Goal: Transaction & Acquisition: Purchase product/service

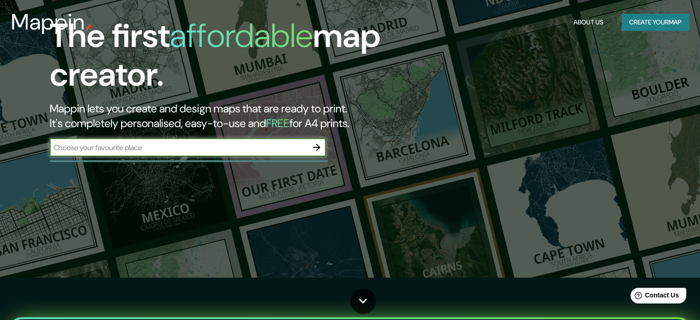
scroll to position [46, 0]
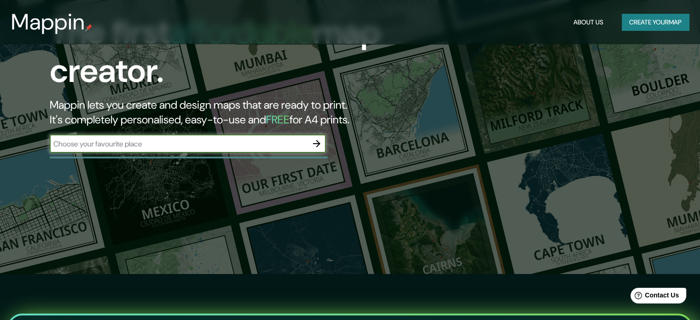
click at [661, 26] on button "Create your map" at bounding box center [655, 22] width 67 height 17
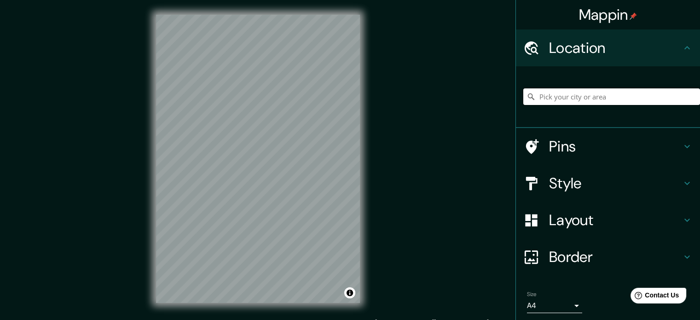
click at [602, 91] on input "Pick your city or area" at bounding box center [611, 96] width 177 height 17
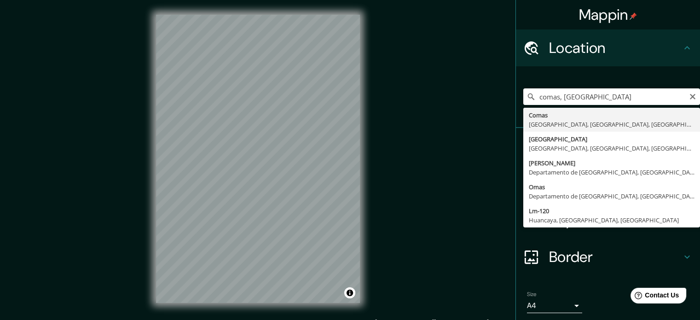
type input "Comas, [GEOGRAPHIC_DATA], [GEOGRAPHIC_DATA], [GEOGRAPHIC_DATA]"
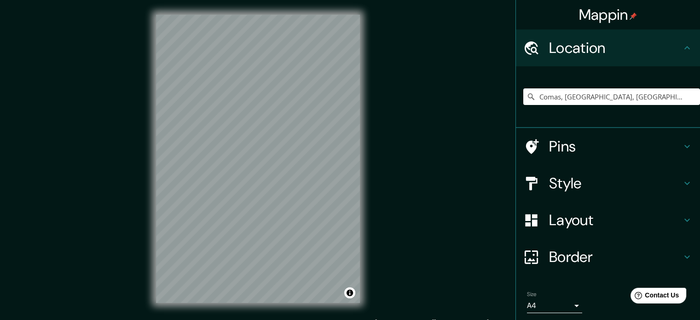
click at [673, 186] on h4 "Style" at bounding box center [615, 183] width 133 height 18
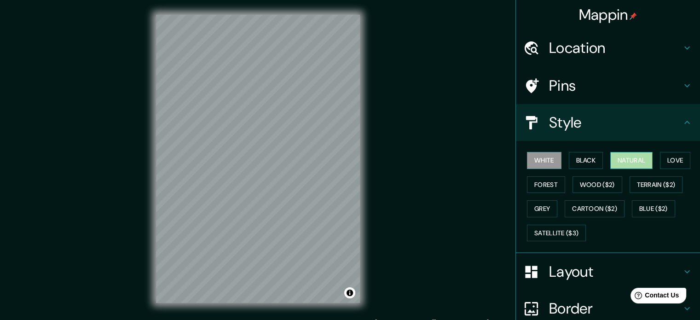
click at [622, 159] on button "Natural" at bounding box center [631, 160] width 42 height 17
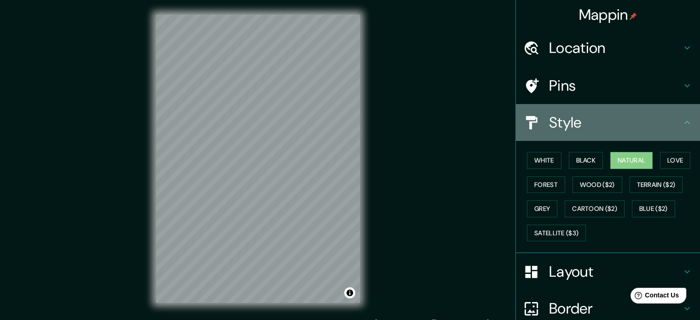
click at [681, 124] on icon at bounding box center [686, 122] width 11 height 11
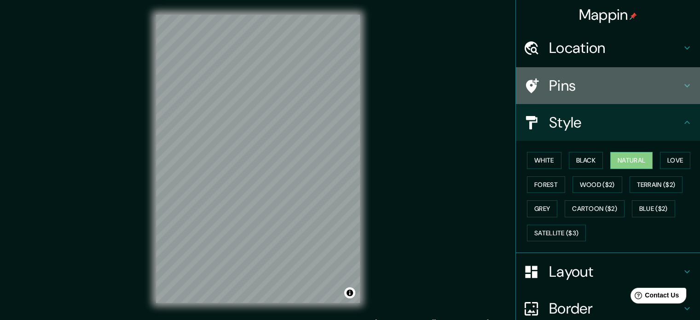
click at [684, 87] on icon at bounding box center [687, 85] width 6 height 3
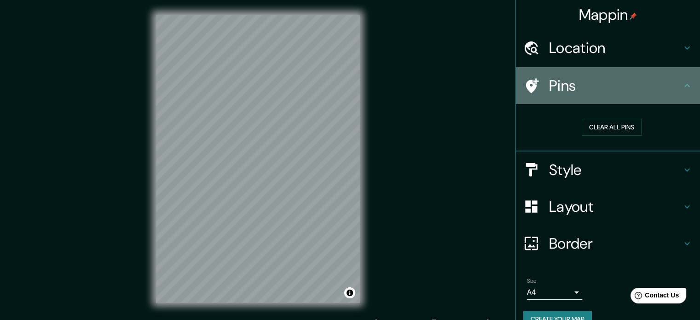
click at [681, 87] on icon at bounding box center [686, 85] width 11 height 11
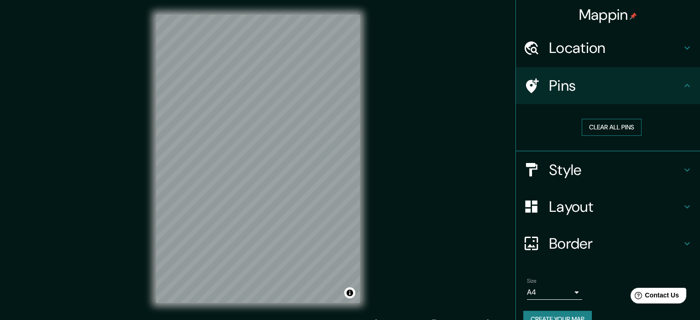
click at [619, 127] on button "Clear all pins" at bounding box center [612, 127] width 60 height 17
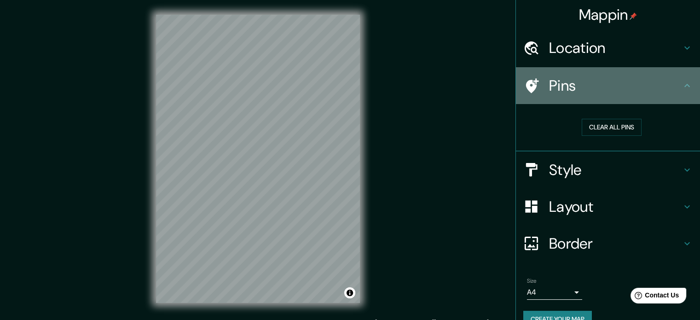
click at [681, 87] on icon at bounding box center [686, 85] width 11 height 11
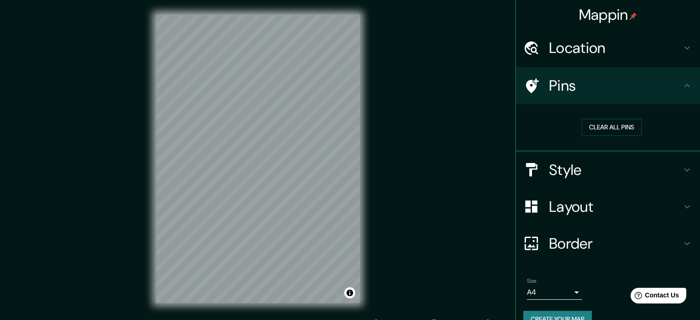
click at [682, 201] on icon at bounding box center [686, 206] width 11 height 11
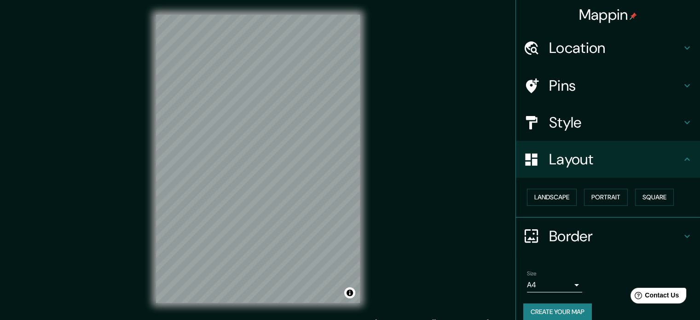
click at [674, 246] on div "Border" at bounding box center [608, 236] width 184 height 37
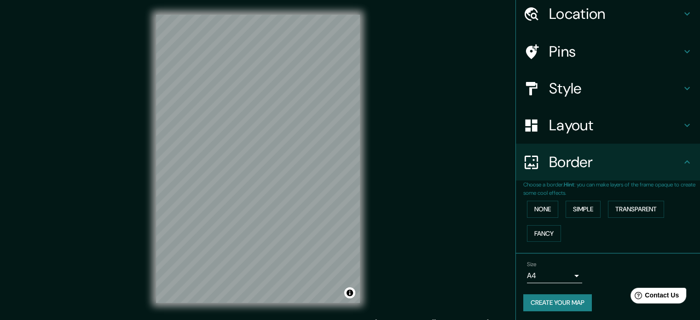
scroll to position [35, 0]
click at [573, 208] on button "Simple" at bounding box center [583, 208] width 35 height 17
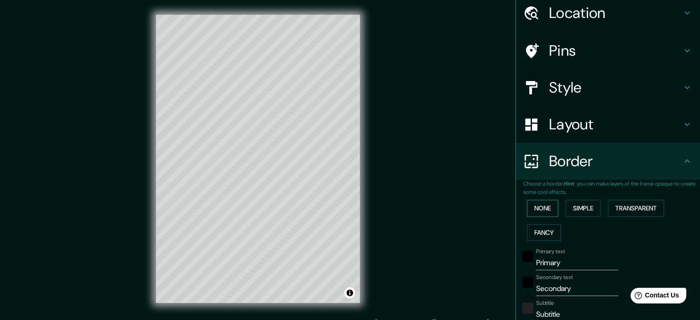
click at [542, 212] on button "None" at bounding box center [542, 208] width 31 height 17
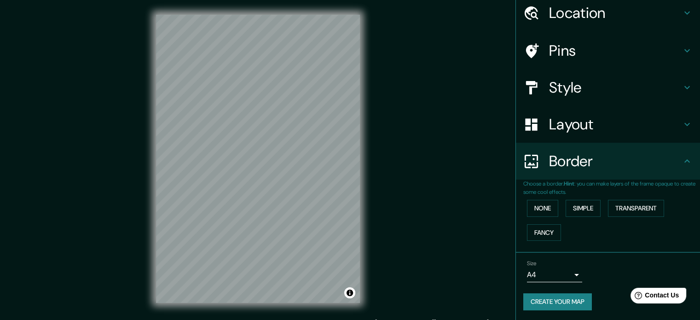
click at [568, 276] on body "Mappin Location [GEOGRAPHIC_DATA], [GEOGRAPHIC_DATA], [GEOGRAPHIC_DATA], [GEOGR…" at bounding box center [350, 160] width 700 height 320
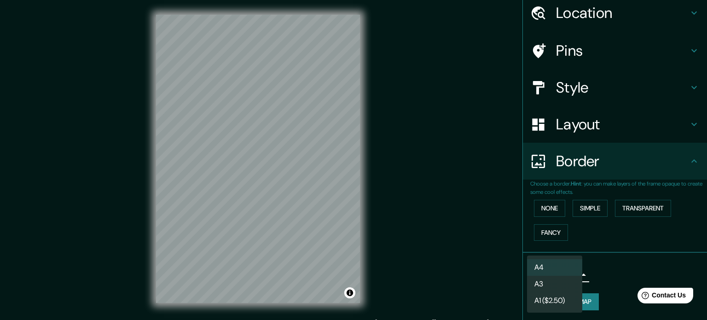
click at [610, 244] on div at bounding box center [353, 160] width 707 height 320
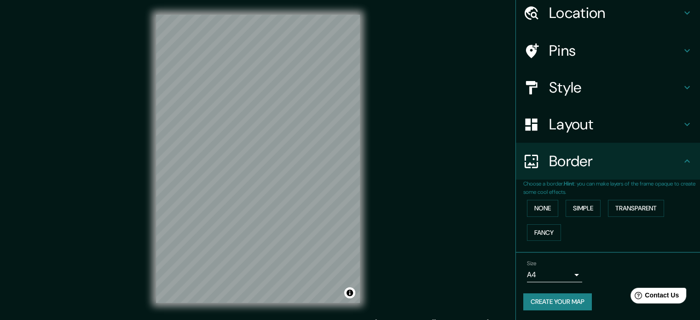
click at [600, 231] on div "None Simple Transparent Fancy" at bounding box center [611, 220] width 177 height 48
click at [532, 207] on button "None" at bounding box center [542, 208] width 31 height 17
click at [566, 270] on body "Mappin Location [GEOGRAPHIC_DATA], [GEOGRAPHIC_DATA], [GEOGRAPHIC_DATA], [GEOGR…" at bounding box center [350, 160] width 700 height 320
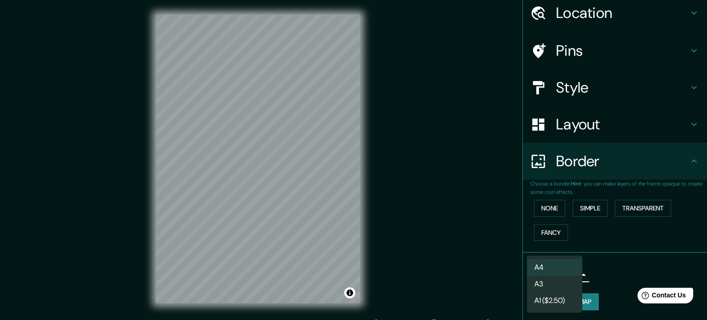
click at [557, 283] on li "A3" at bounding box center [554, 284] width 55 height 17
type input "a4"
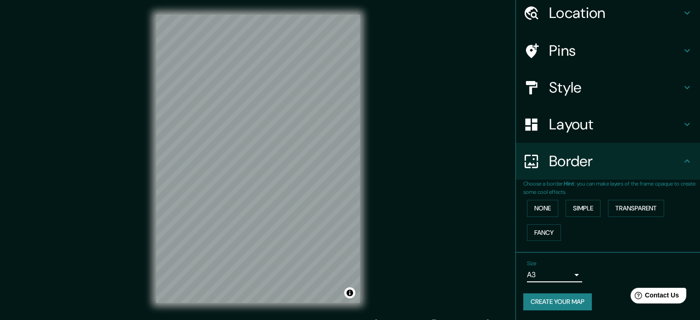
click at [610, 265] on div "Size A3 a4" at bounding box center [607, 270] width 169 height 29
click at [681, 162] on icon at bounding box center [686, 161] width 11 height 11
click at [668, 127] on h4 "Layout" at bounding box center [615, 124] width 133 height 18
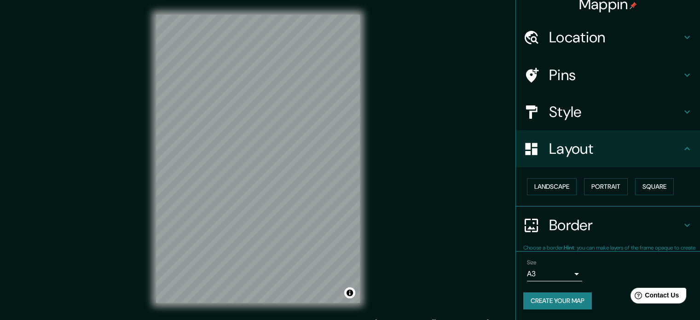
scroll to position [10, 0]
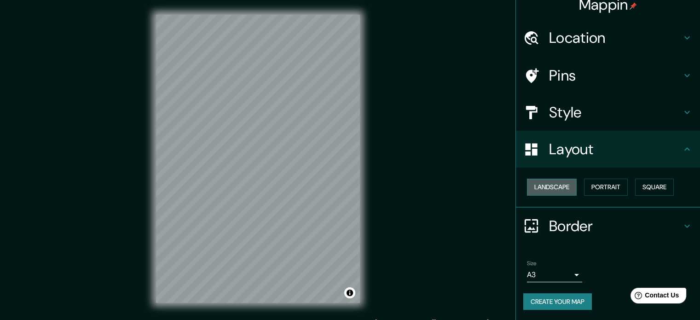
click at [555, 185] on button "Landscape" at bounding box center [552, 187] width 50 height 17
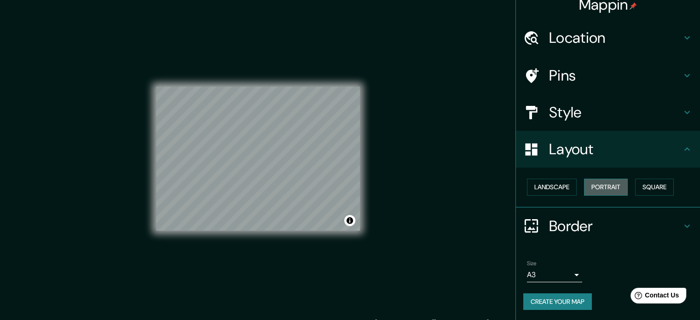
click at [599, 185] on button "Portrait" at bounding box center [606, 187] width 44 height 17
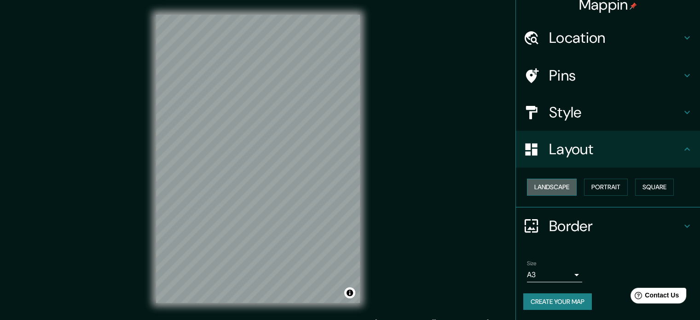
click at [554, 187] on button "Landscape" at bounding box center [552, 187] width 50 height 17
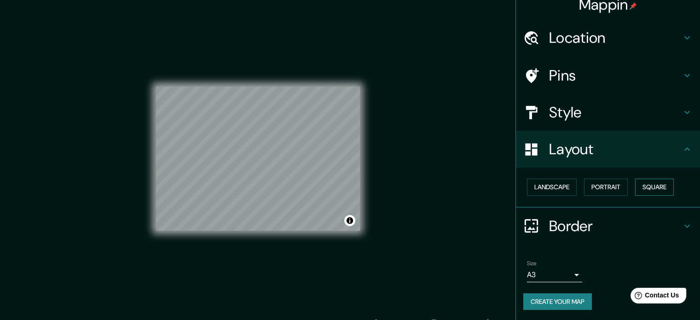
click at [636, 181] on button "Square" at bounding box center [654, 187] width 39 height 17
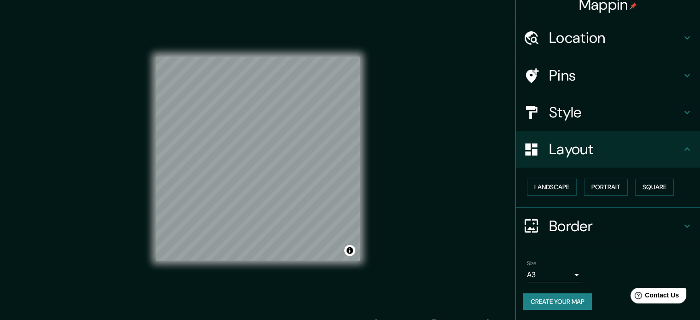
click at [668, 150] on h4 "Layout" at bounding box center [615, 149] width 133 height 18
click at [686, 148] on div "Layout" at bounding box center [608, 149] width 184 height 37
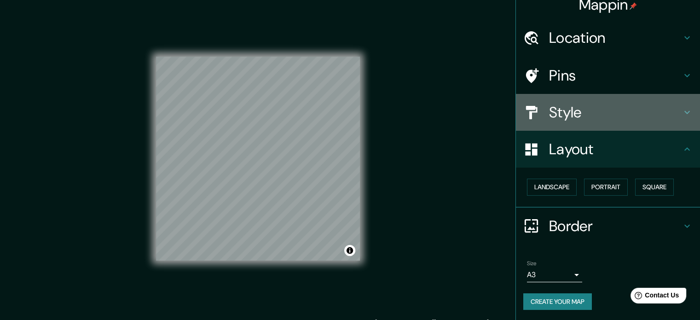
click at [686, 114] on div "Style" at bounding box center [608, 112] width 184 height 37
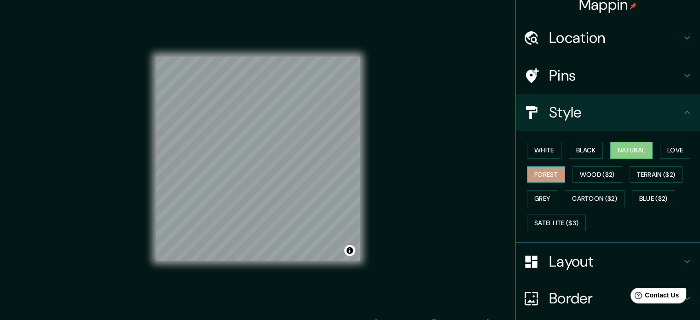
click at [540, 166] on button "Forest" at bounding box center [546, 174] width 38 height 17
click at [611, 149] on button "Natural" at bounding box center [631, 150] width 42 height 17
click at [577, 148] on button "Black" at bounding box center [586, 150] width 35 height 17
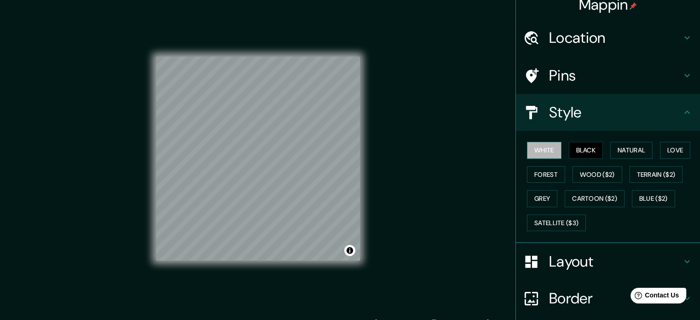
click at [548, 149] on button "White" at bounding box center [544, 150] width 35 height 17
click at [625, 149] on button "Natural" at bounding box center [631, 150] width 42 height 17
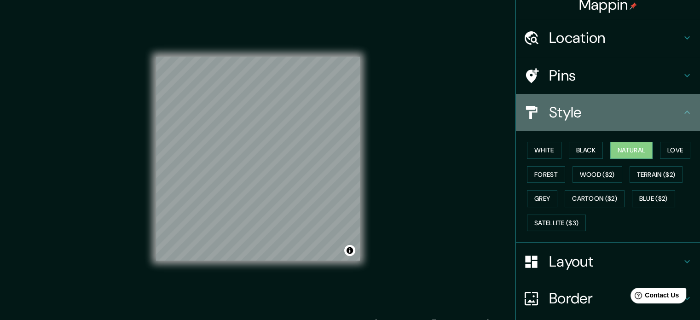
click at [681, 111] on icon at bounding box center [686, 112] width 11 height 11
click at [681, 110] on icon at bounding box center [686, 112] width 11 height 11
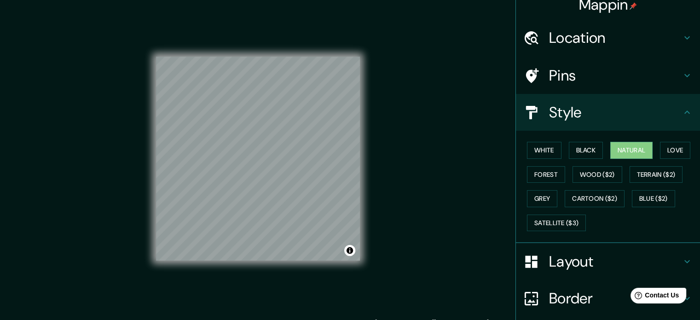
click at [681, 256] on icon at bounding box center [686, 261] width 11 height 11
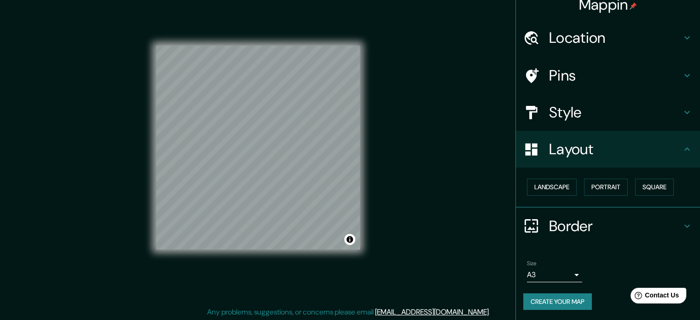
scroll to position [12, 0]
